Goal: Use online tool/utility: Utilize a website feature to perform a specific function

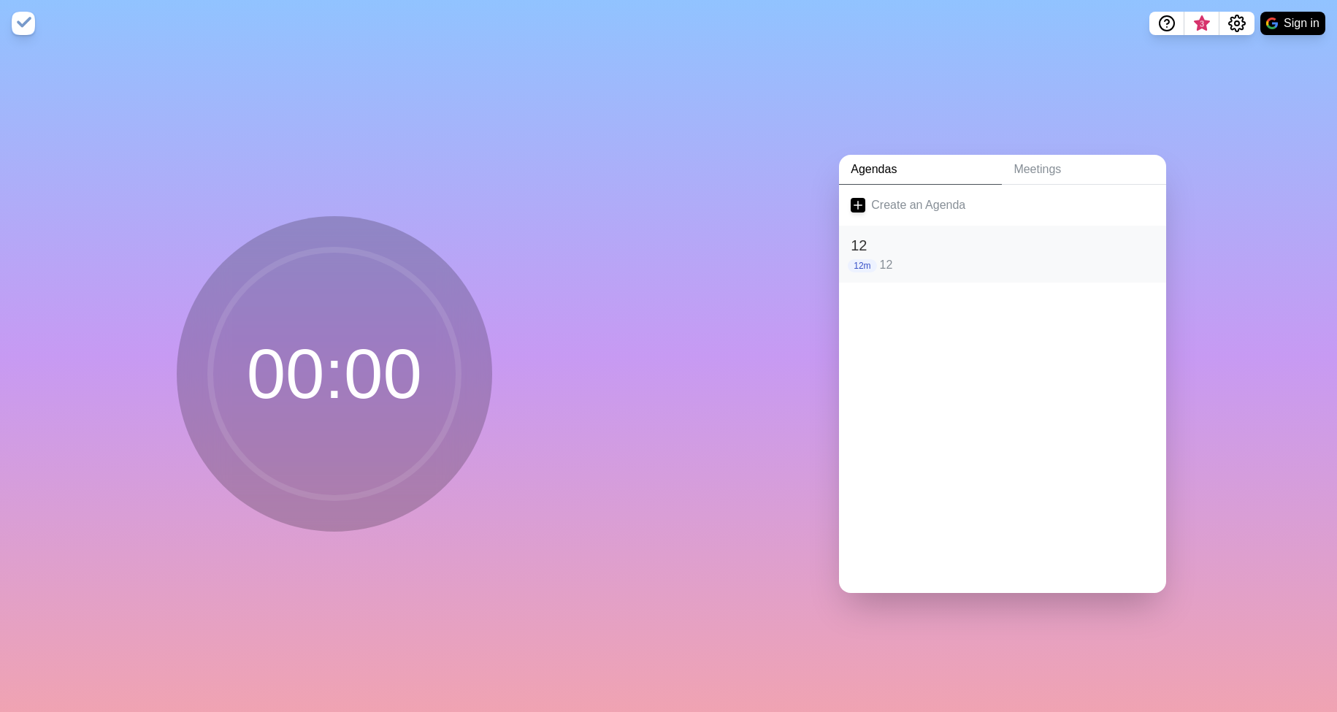
click at [867, 243] on h2 "12" at bounding box center [1003, 245] width 304 height 22
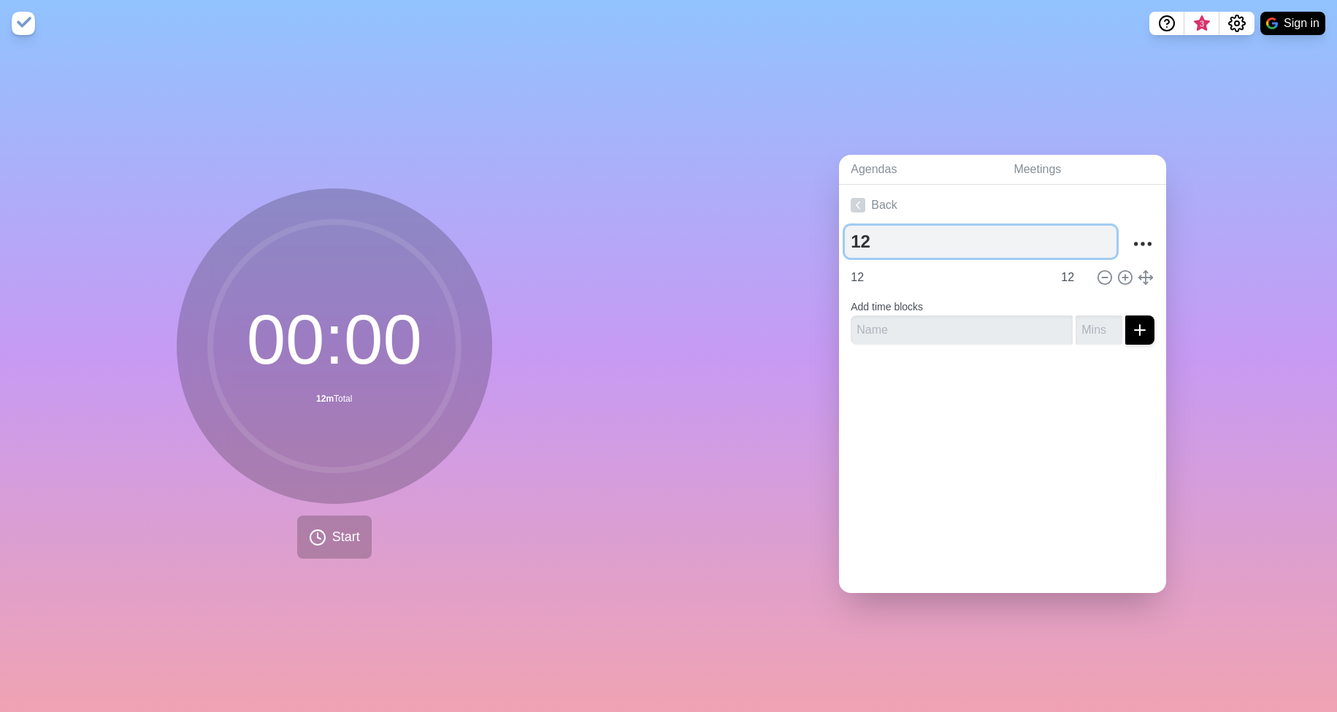
click at [887, 237] on textarea "12" at bounding box center [981, 242] width 272 height 32
type textarea "15"
type input "15"
click at [332, 539] on span "Start" at bounding box center [346, 537] width 28 height 20
